Goal: Task Accomplishment & Management: Manage account settings

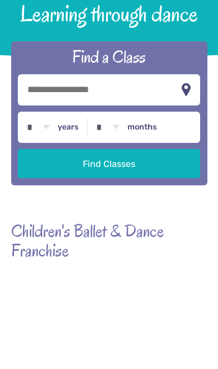
scroll to position [97, 0]
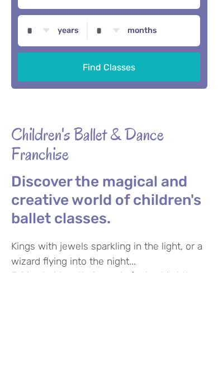
type input "*******"
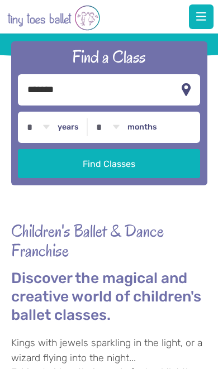
click at [154, 178] on button "Find Classes" at bounding box center [109, 163] width 182 height 29
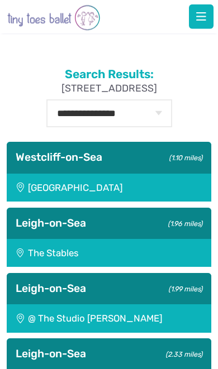
scroll to position [216, 0]
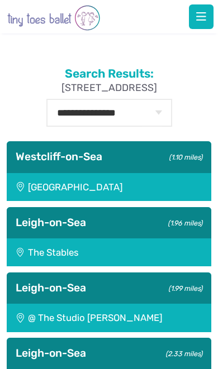
click at [161, 198] on div "Saint Peter's Church Youth Hall" at bounding box center [109, 187] width 205 height 28
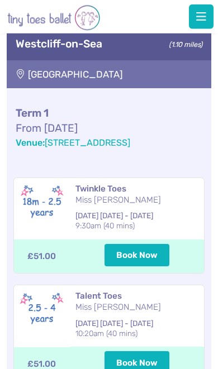
scroll to position [330, 0]
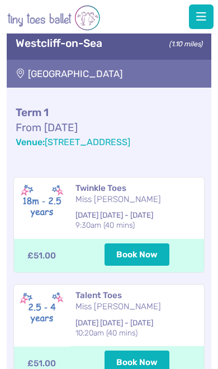
click at [199, 23] on button "button" at bounding box center [201, 16] width 25 height 25
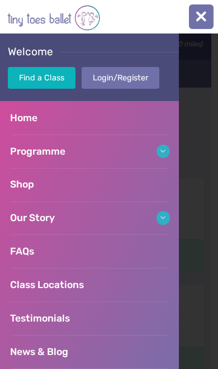
click at [137, 82] on link "Login/Register" at bounding box center [121, 78] width 78 height 22
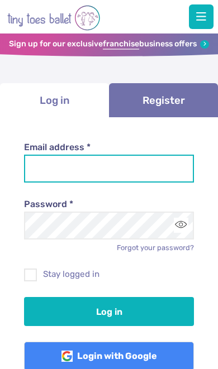
type input "**********"
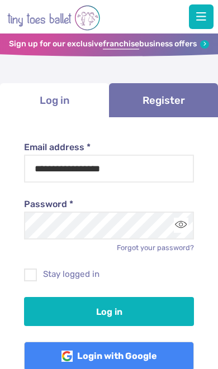
click at [109, 310] on button "Log in" at bounding box center [109, 311] width 170 height 29
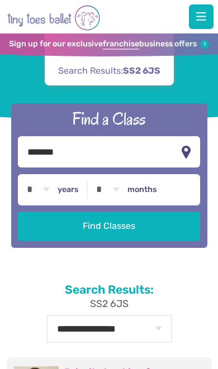
click at [201, 16] on span "button" at bounding box center [201, 16] width 10 height 11
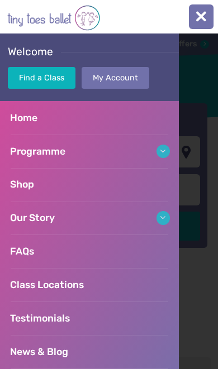
click at [132, 76] on link "My Account" at bounding box center [116, 78] width 68 height 22
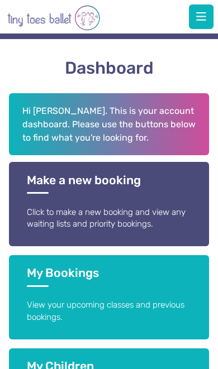
scroll to position [84, 0]
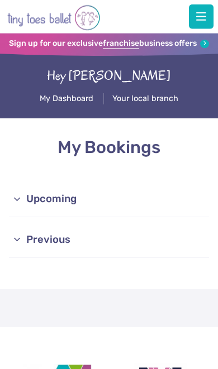
scroll to position [1, 0]
click at [150, 201] on link "Upcoming" at bounding box center [109, 200] width 201 height 36
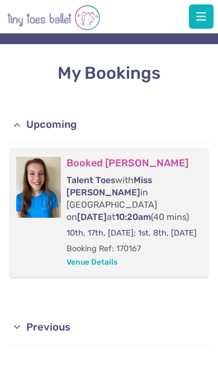
scroll to position [75, 0]
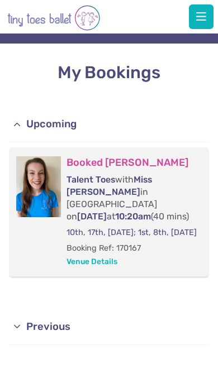
click at [115, 264] on p "Venue Details" at bounding box center [135, 260] width 139 height 13
click at [212, 21] on button "button" at bounding box center [201, 16] width 25 height 25
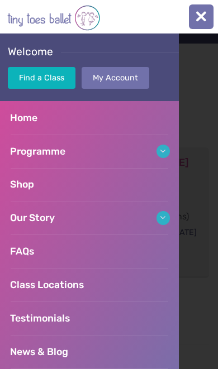
click at [205, 263] on div at bounding box center [109, 202] width 218 height 336
